Goal: Task Accomplishment & Management: Check status

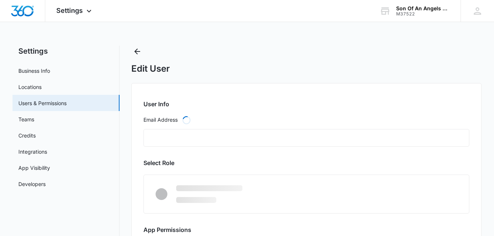
type input "[EMAIL_ADDRESS][DOMAIN_NAME]"
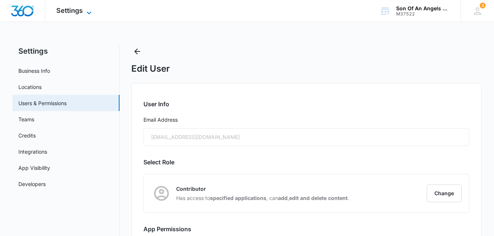
click at [88, 11] on icon at bounding box center [89, 12] width 9 height 9
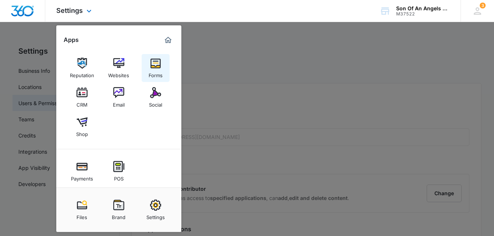
click at [156, 63] on img at bounding box center [155, 63] width 11 height 11
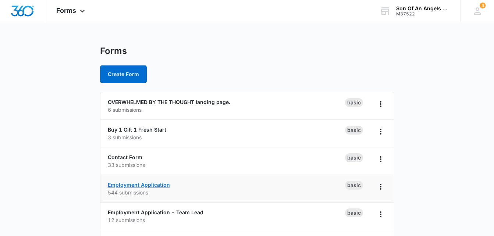
click at [149, 182] on link "Employment Application" at bounding box center [139, 185] width 62 height 6
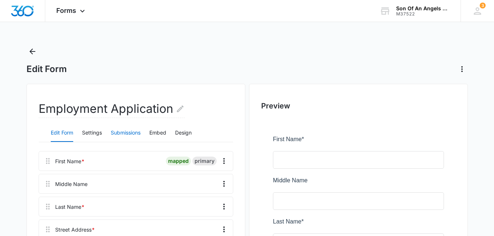
click at [134, 131] on button "Submissions" at bounding box center [126, 133] width 30 height 18
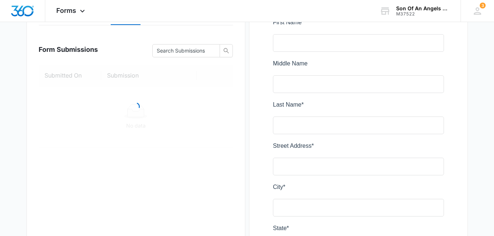
scroll to position [120, 0]
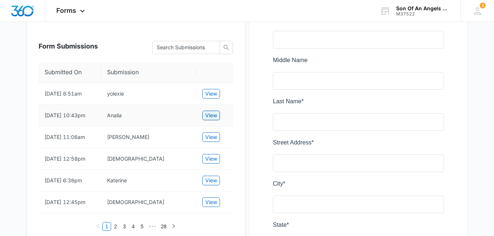
click at [213, 118] on span "View" at bounding box center [211, 115] width 12 height 8
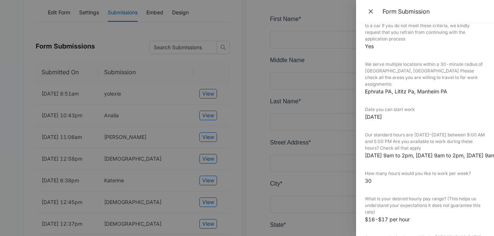
scroll to position [0, 0]
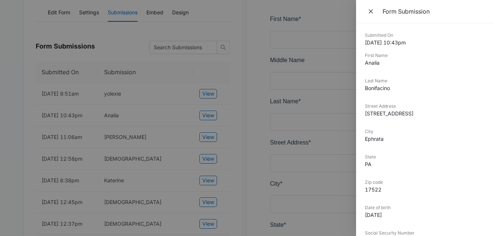
click at [367, 10] on button "Close" at bounding box center [371, 11] width 13 height 11
